Goal: Entertainment & Leisure: Consume media (video, audio)

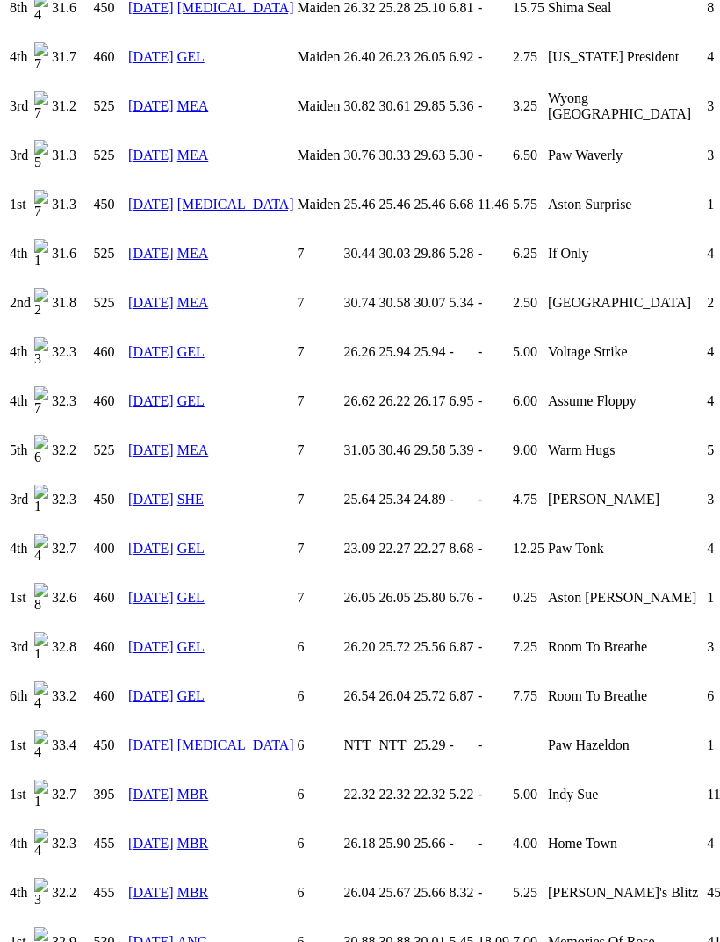
scroll to position [1543, 0]
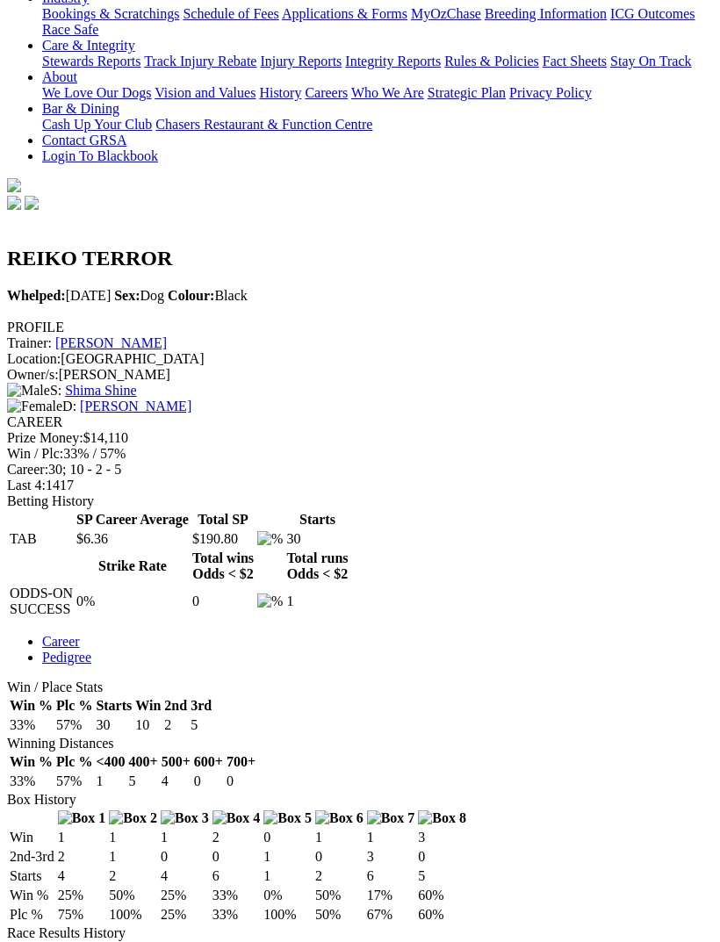
scroll to position [0, 0]
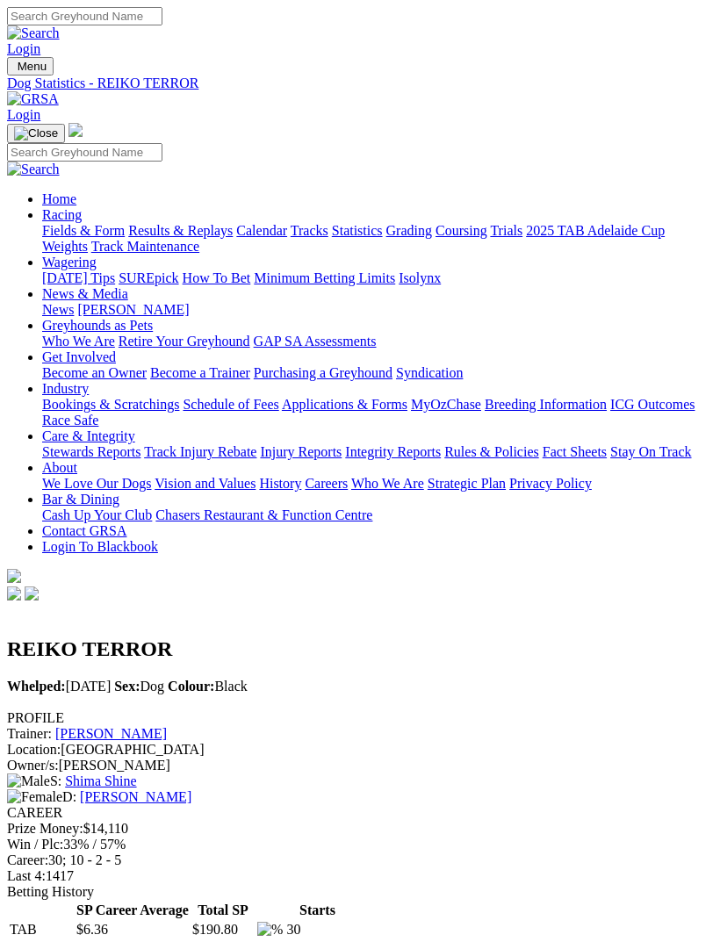
click at [14, 70] on img "Toggle navigation" at bounding box center [14, 70] width 0 height 0
click at [125, 232] on link "Fields & Form" at bounding box center [83, 230] width 83 height 15
